Goal: Information Seeking & Learning: Learn about a topic

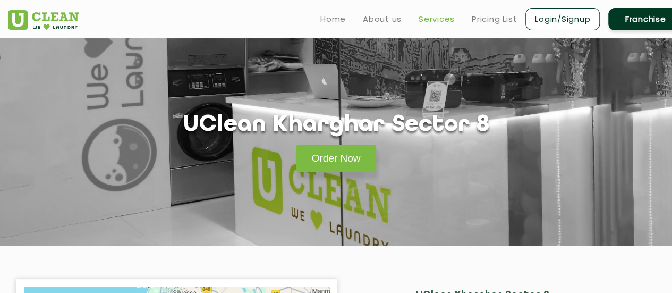
click at [430, 21] on link "Services" at bounding box center [436, 19] width 36 height 13
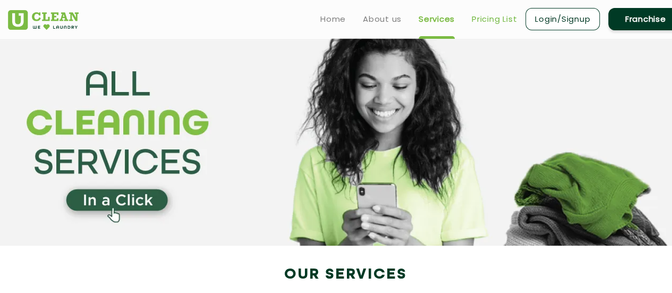
click at [490, 21] on link "Pricing List" at bounding box center [494, 19] width 45 height 13
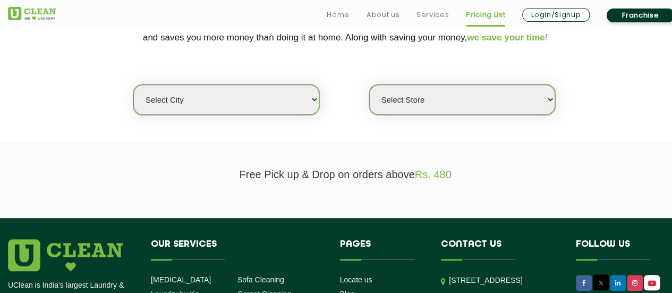
scroll to position [276, 0]
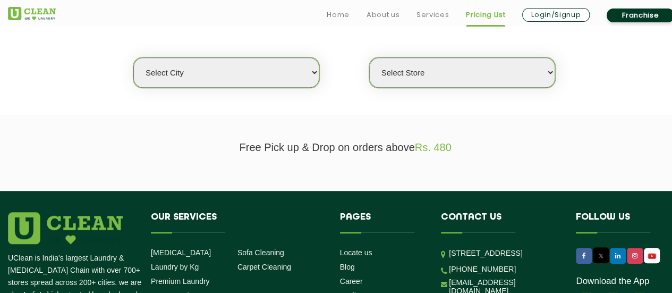
click at [311, 74] on select "Select city [GEOGRAPHIC_DATA] [GEOGRAPHIC_DATA] [GEOGRAPHIC_DATA] [GEOGRAPHIC_D…" at bounding box center [226, 72] width 186 height 30
select select "50"
click at [133, 57] on select "Select city [GEOGRAPHIC_DATA] [GEOGRAPHIC_DATA] [GEOGRAPHIC_DATA] [GEOGRAPHIC_D…" at bounding box center [226, 72] width 186 height 30
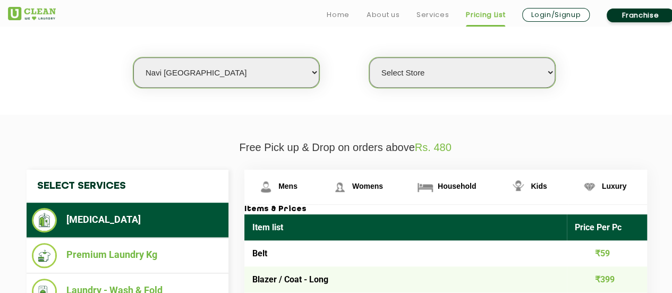
click at [477, 78] on select "Select Store [GEOGRAPHIC_DATA] Sector 8 UClean Sector 44 Seawoods [GEOGRAPHIC_D…" at bounding box center [462, 72] width 186 height 30
select select "353"
click at [369, 57] on select "Select Store [GEOGRAPHIC_DATA] Sector 8 UClean Sector 44 Seawoods [GEOGRAPHIC_D…" at bounding box center [462, 72] width 186 height 30
click at [599, 96] on section "We make Laundry affordable by charging you per kilo and not per piece. Our mont…" at bounding box center [336, 42] width 672 height 146
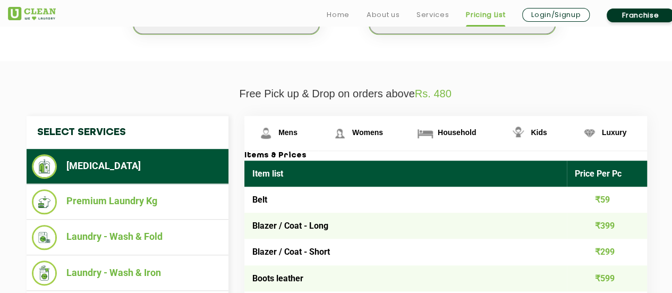
scroll to position [382, 0]
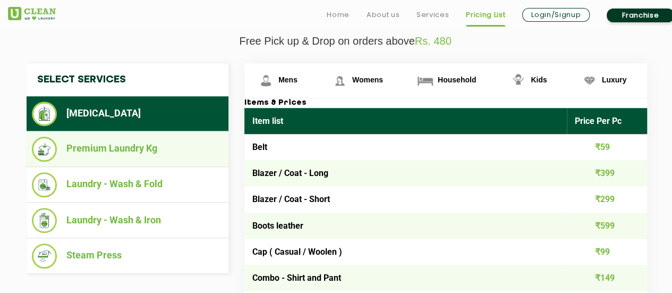
click at [122, 151] on li "Premium Laundry Kg" at bounding box center [127, 148] width 191 height 25
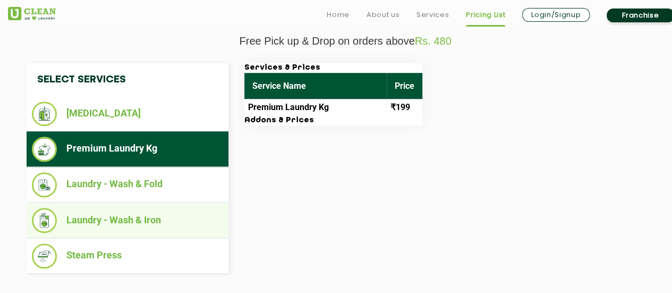
click at [102, 216] on li "Laundry - Wash & Iron" at bounding box center [127, 220] width 191 height 25
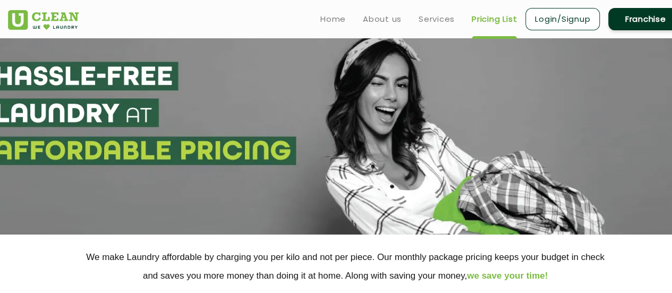
scroll to position [0, 0]
